Goal: Navigation & Orientation: Find specific page/section

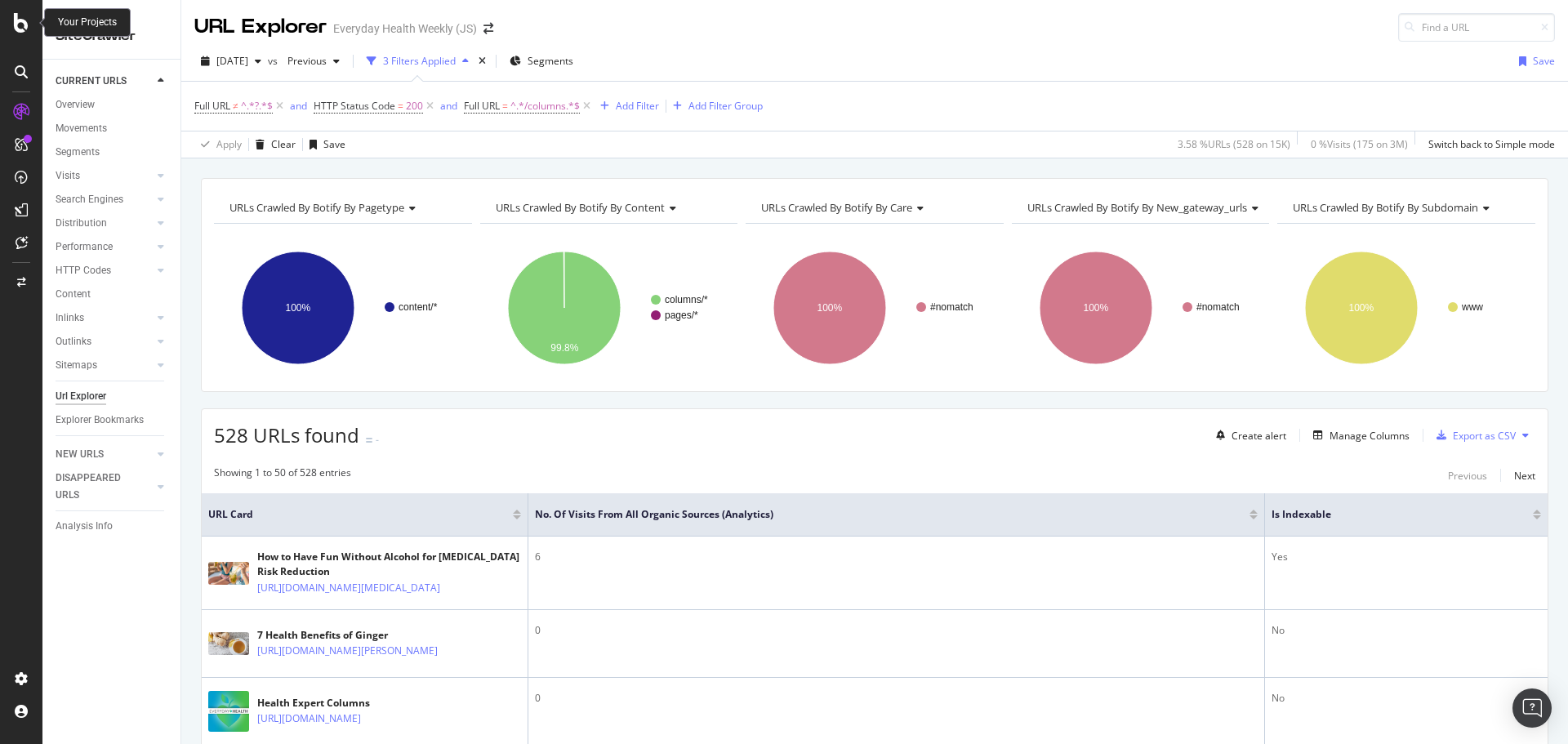
click at [28, 31] on div at bounding box center [22, 23] width 40 height 20
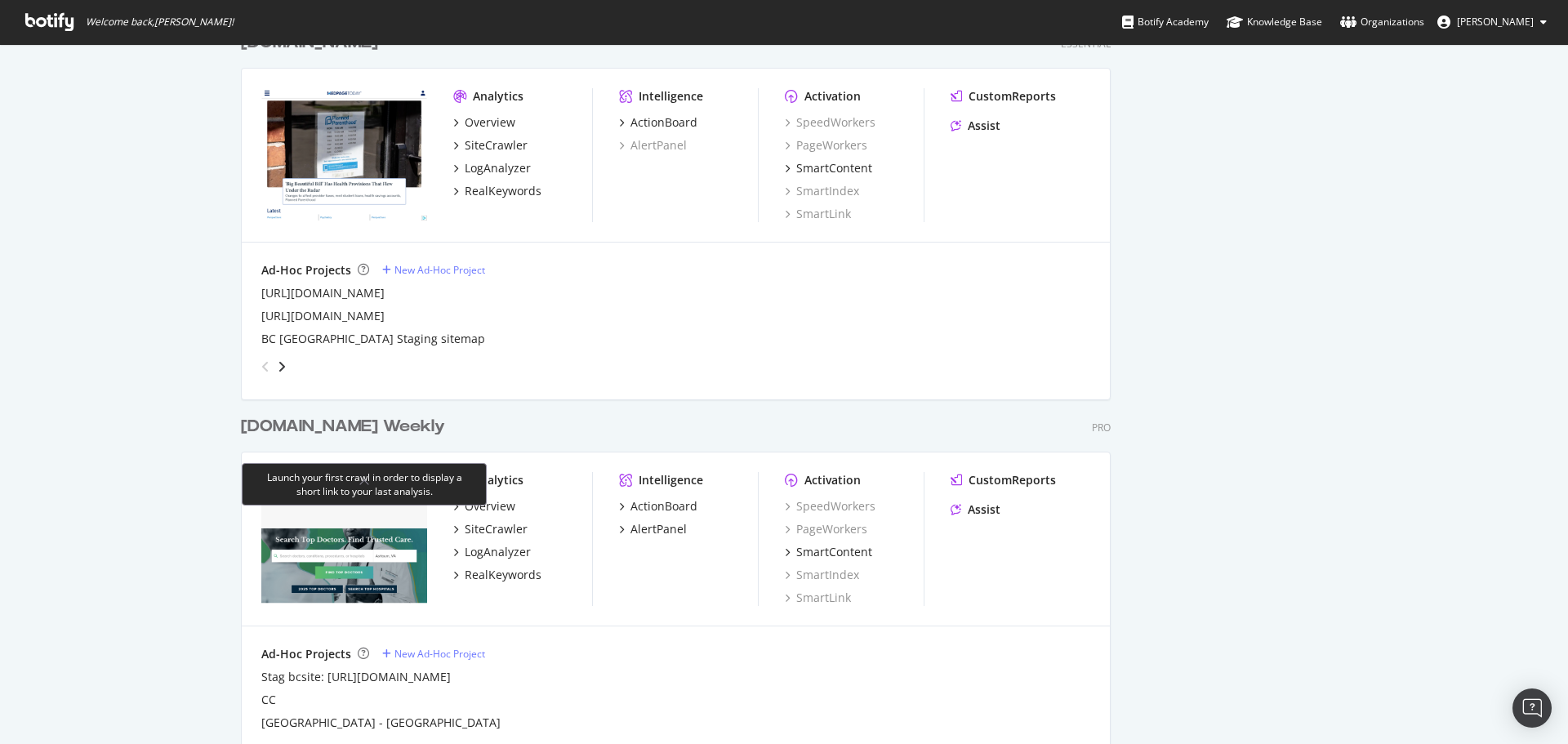
scroll to position [1961, 0]
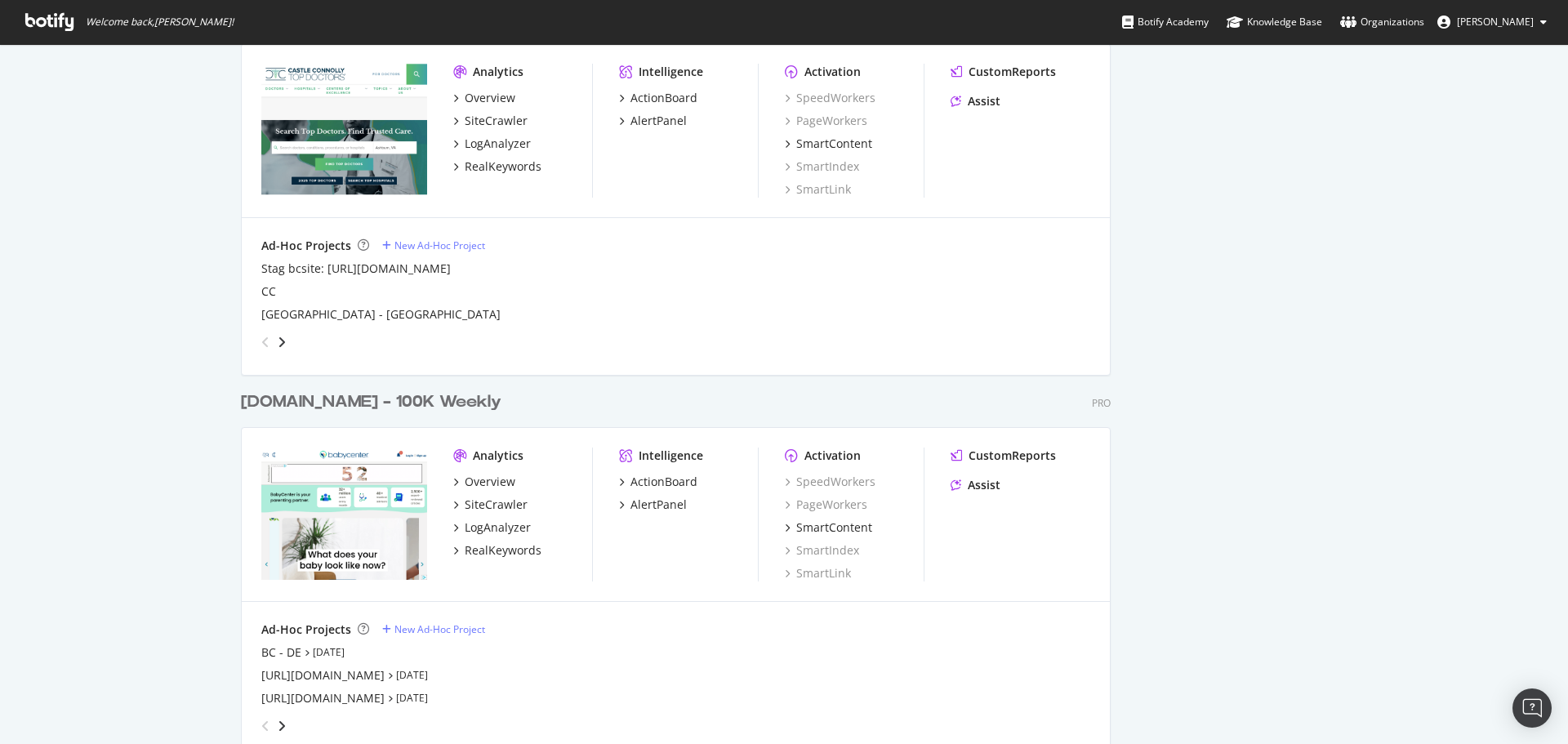
click at [341, 404] on div "[DOMAIN_NAME] - 100K Weekly" at bounding box center [371, 402] width 261 height 24
